Goal: Transaction & Acquisition: Purchase product/service

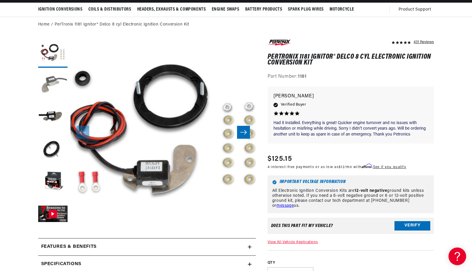
click at [46, 85] on button "Load image 2 in gallery view" at bounding box center [52, 85] width 29 height 29
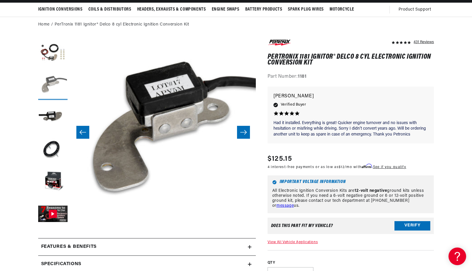
scroll to position [0, 185]
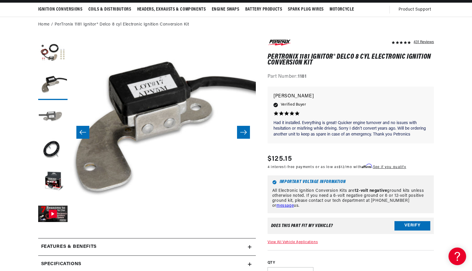
click at [48, 110] on button "Load image 3 in gallery view" at bounding box center [52, 117] width 29 height 29
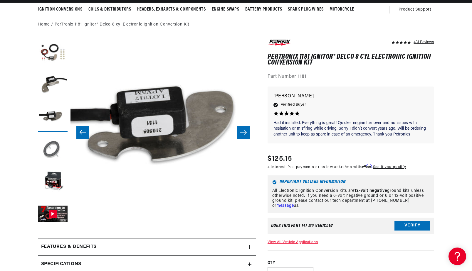
click at [49, 146] on button "Load image 4 in gallery view" at bounding box center [52, 149] width 29 height 29
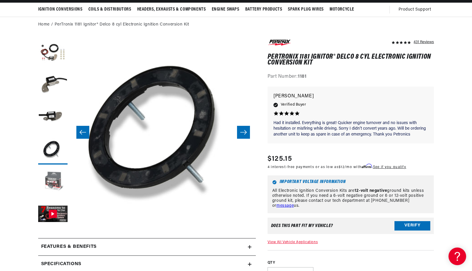
scroll to position [0, 367]
click at [49, 174] on button "Load image 5 in gallery view" at bounding box center [52, 182] width 29 height 29
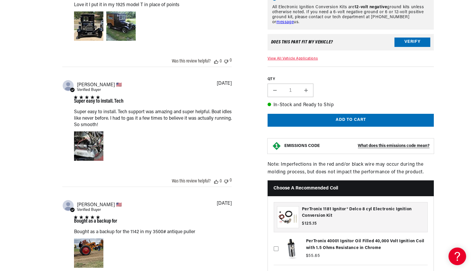
scroll to position [544, 0]
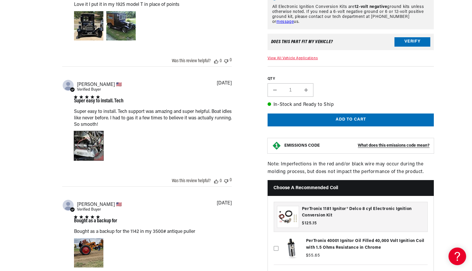
click at [83, 156] on div "Image of Review by Joseph C. on October 12, 23 number 1" at bounding box center [88, 145] width 29 height 29
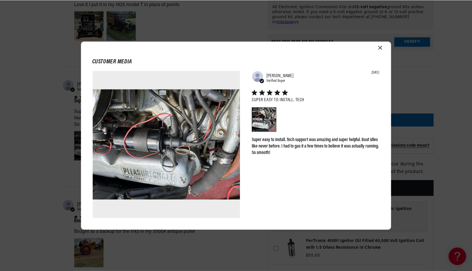
scroll to position [0, 734]
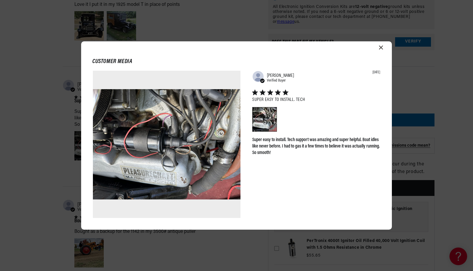
click at [380, 48] on icon "Close modal" at bounding box center [381, 48] width 4 height 4
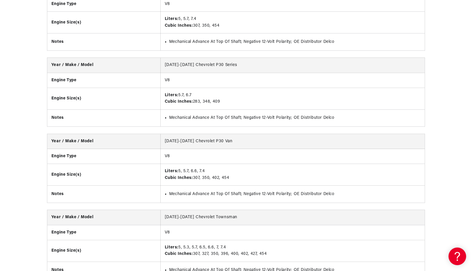
scroll to position [2653, 0]
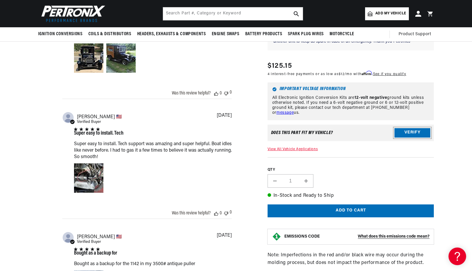
click at [413, 137] on button "Verify" at bounding box center [412, 132] width 36 height 9
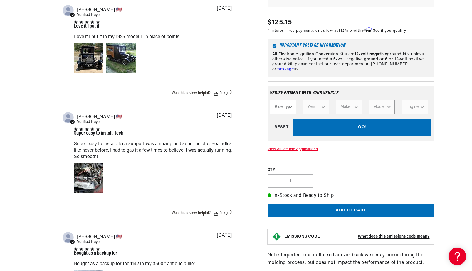
click at [289, 113] on select "Ride Type Automotive Agricultural Industrial Marine Motorcycle" at bounding box center [283, 107] width 26 height 14
select select "Automotive"
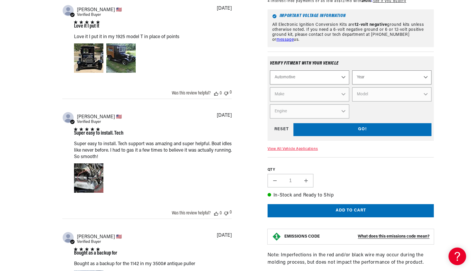
click at [319, 85] on select "Automotive Agricultural Industrial Marine Motorcycle" at bounding box center [309, 77] width 79 height 14
click at [376, 80] on select "Year 2022 2021 2020 2019 2018 2017 2016 2015 2014 2013 2012 2011 2010 2009 2008…" at bounding box center [391, 77] width 79 height 14
select select "1978"
click at [313, 102] on select "Make Alfa Romeo American Motors Audi Avanti BMW Buick Cadillac Checker Chevrole…" at bounding box center [309, 95] width 79 height 14
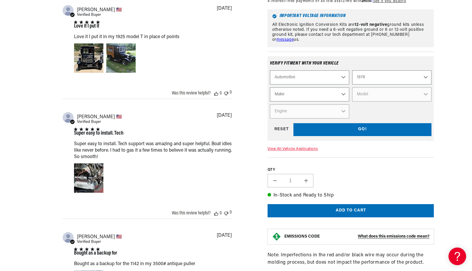
select select "Jeep"
click at [382, 102] on select "Model Cherokee CJ5 CJ7 J10 J20 Wagoneer" at bounding box center [391, 95] width 79 height 14
select select "Wagoneer"
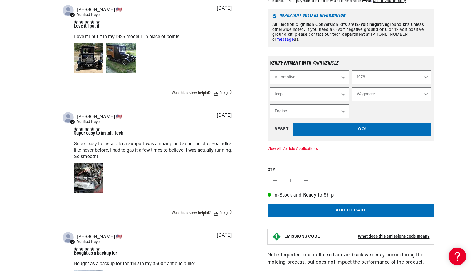
click at [306, 119] on select "Engine 5.9L 6.6L" at bounding box center [309, 112] width 79 height 14
select select "6.6L"
select select "Engine"
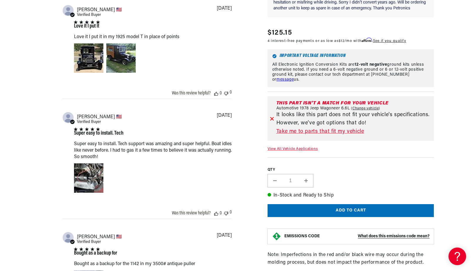
click at [309, 136] on link "Take me to parts that fit my vehicle" at bounding box center [353, 132] width 155 height 9
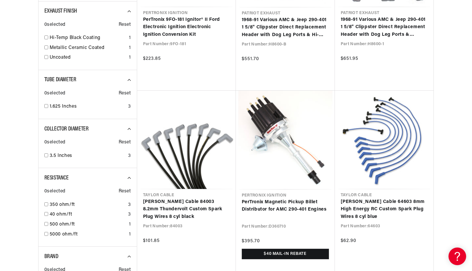
scroll to position [0, 734]
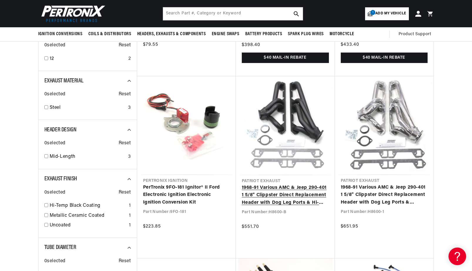
click at [305, 184] on link "1968-91 Various AMC & Jeep 290-401 1 5/8" Clippster Direct Replacement Header w…" at bounding box center [285, 195] width 87 height 23
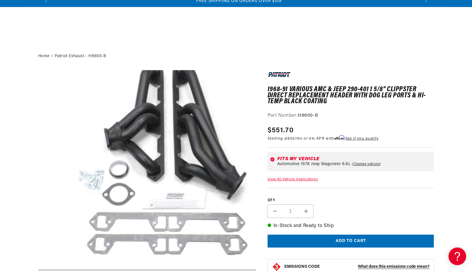
scroll to position [17, 0]
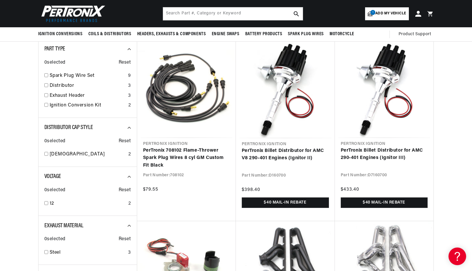
scroll to position [0, 734]
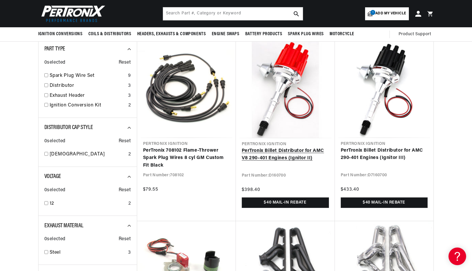
click at [274, 147] on link "PerTronix Billet Distributor for AMC V8 290-401 Engines (Ignitor II)" at bounding box center [285, 154] width 87 height 15
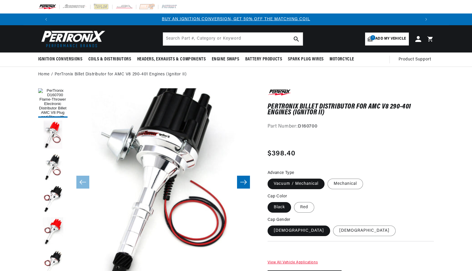
scroll to position [43, 0]
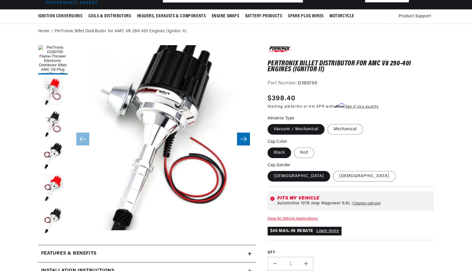
click at [244, 137] on icon "Slide right" at bounding box center [243, 139] width 7 height 6
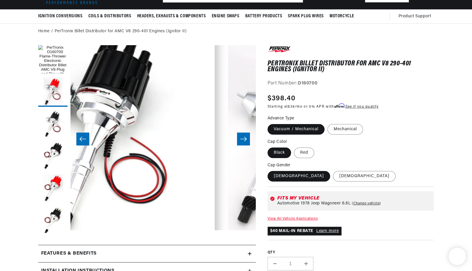
click at [244, 138] on icon "Slide right" at bounding box center [243, 139] width 7 height 6
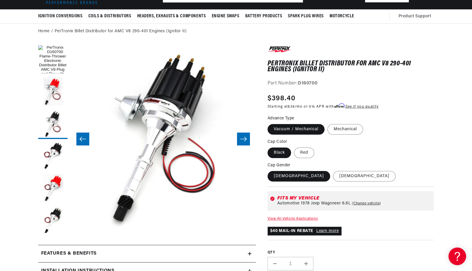
scroll to position [0, 0]
click at [244, 138] on icon "Slide right" at bounding box center [243, 139] width 7 height 6
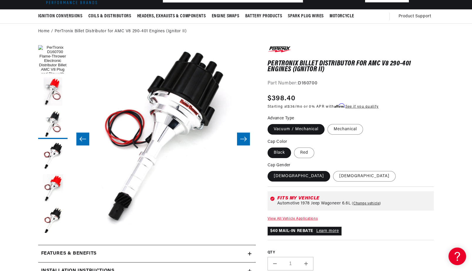
scroll to position [0, 556]
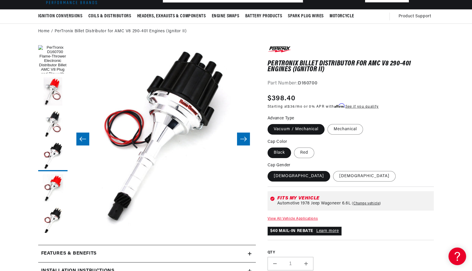
click at [244, 138] on icon "Slide right" at bounding box center [243, 139] width 7 height 6
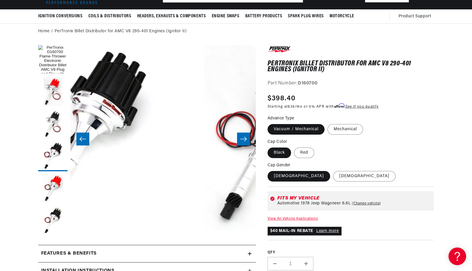
scroll to position [0, 367]
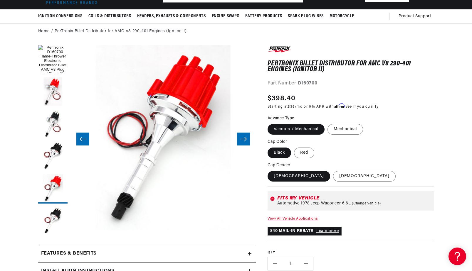
click at [244, 138] on icon "Slide right" at bounding box center [243, 139] width 7 height 6
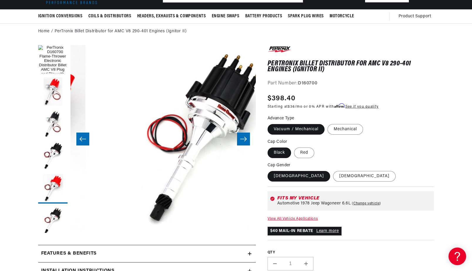
scroll to position [0, 927]
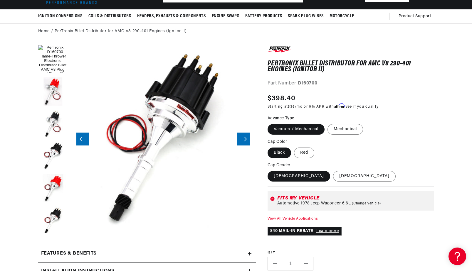
click at [244, 138] on icon "Slide right" at bounding box center [243, 139] width 7 height 6
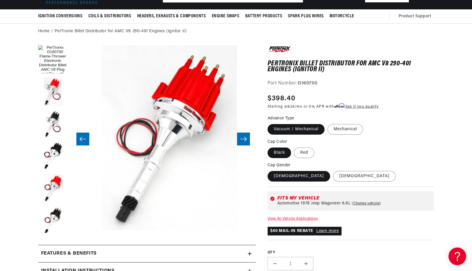
scroll to position [0, 1113]
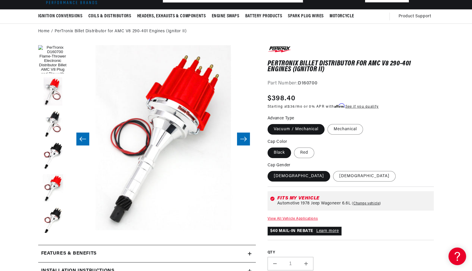
click at [244, 138] on icon "Slide right" at bounding box center [243, 139] width 7 height 6
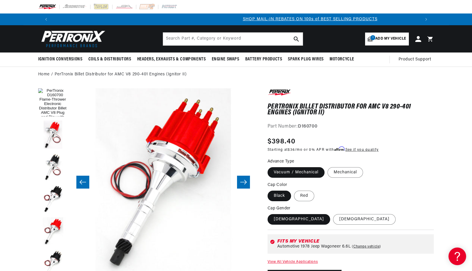
scroll to position [0, 367]
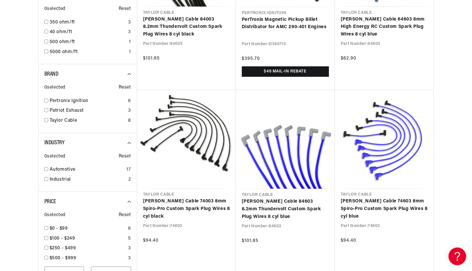
scroll to position [588, 0]
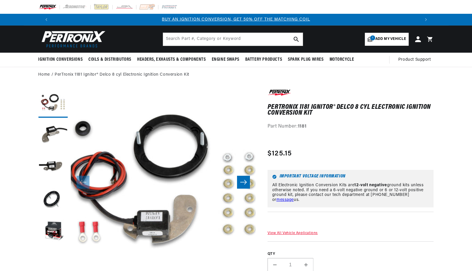
scroll to position [512, 0]
